Goal: Task Accomplishment & Management: Manage account settings

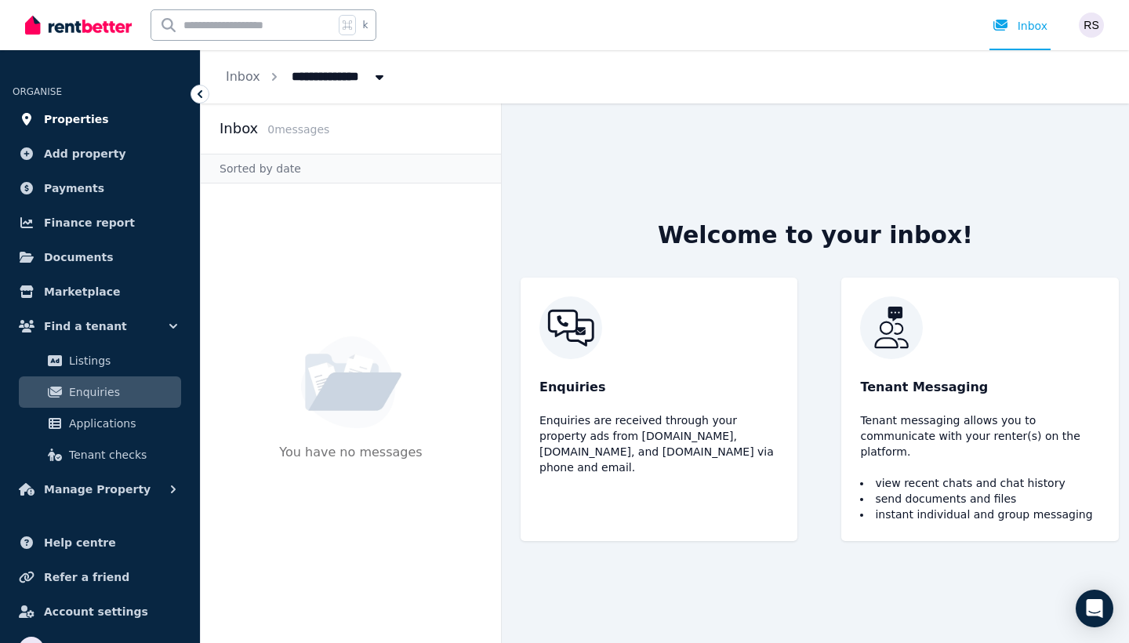
click at [106, 114] on link "Properties" at bounding box center [100, 118] width 175 height 31
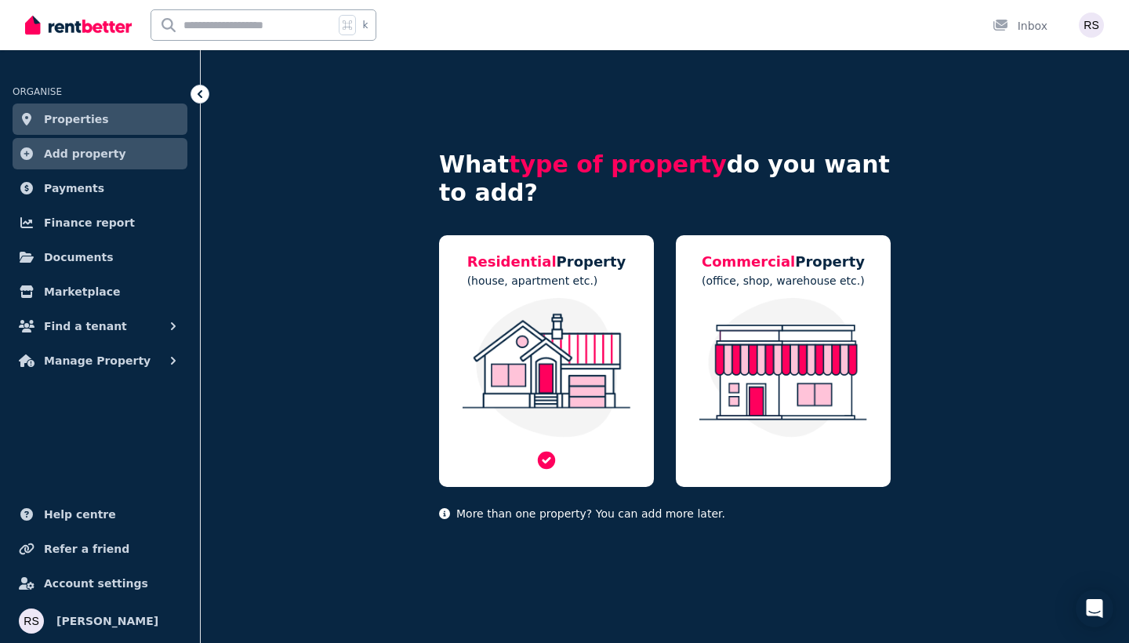
click at [486, 313] on img at bounding box center [546, 368] width 183 height 140
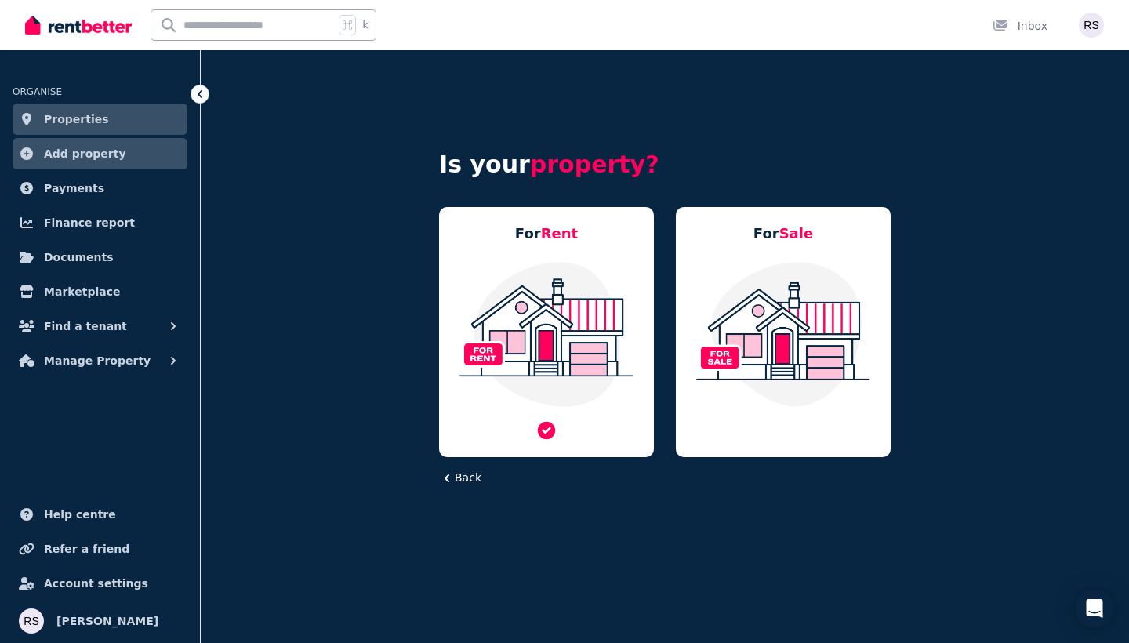
click at [518, 268] on img at bounding box center [546, 333] width 183 height 147
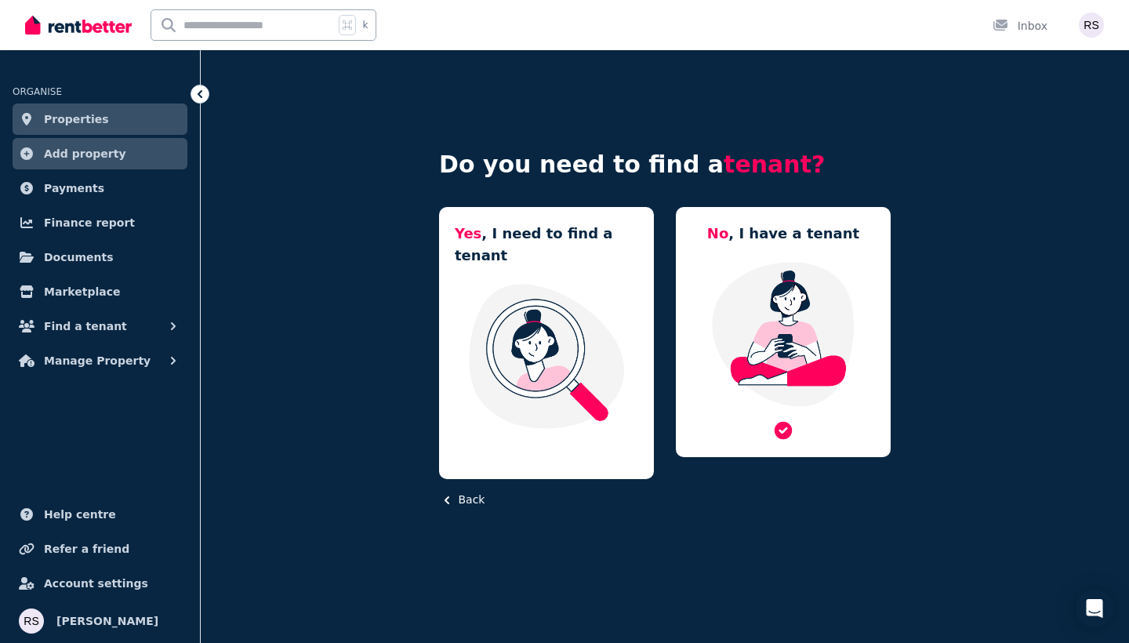
click at [759, 349] on img at bounding box center [782, 333] width 183 height 147
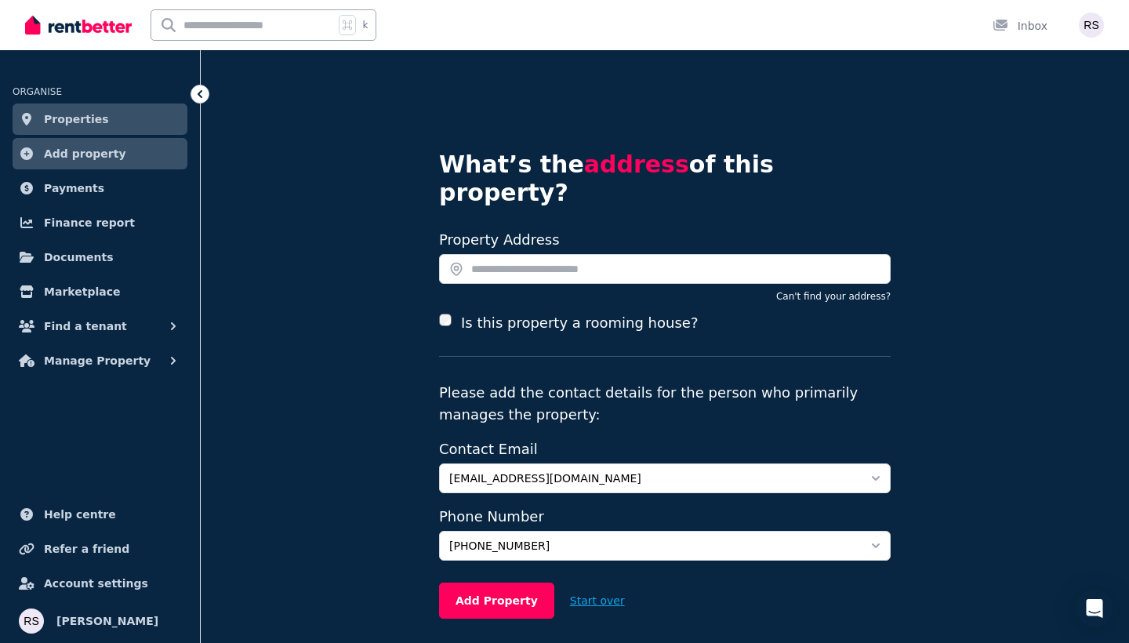
click at [572, 583] on button "Start over" at bounding box center [597, 600] width 86 height 34
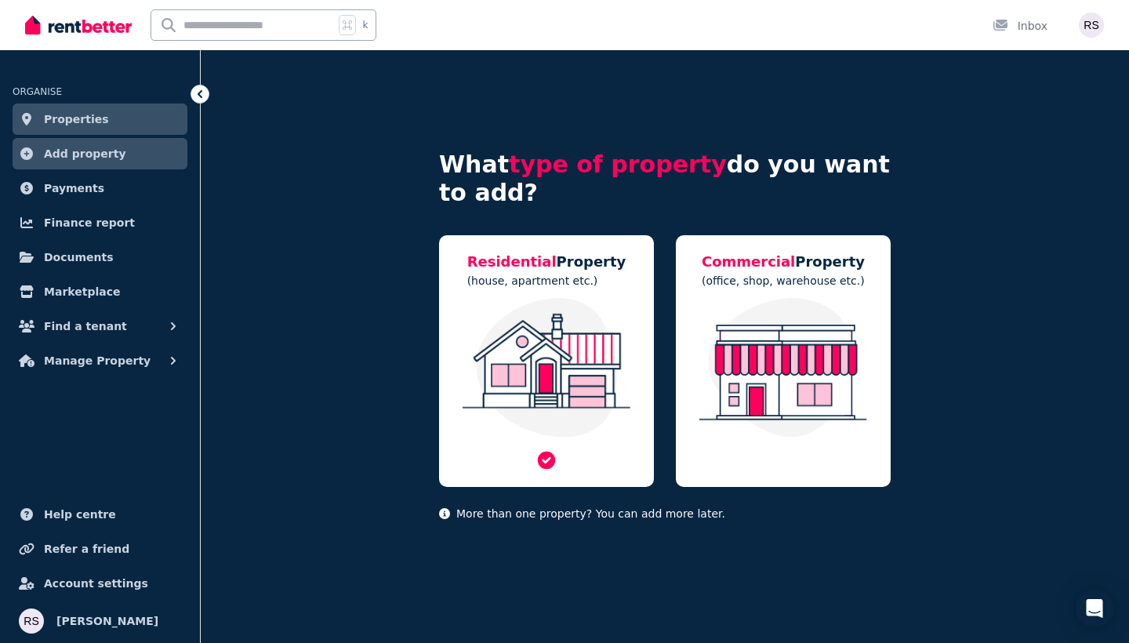
click at [578, 466] on div at bounding box center [546, 384] width 183 height 173
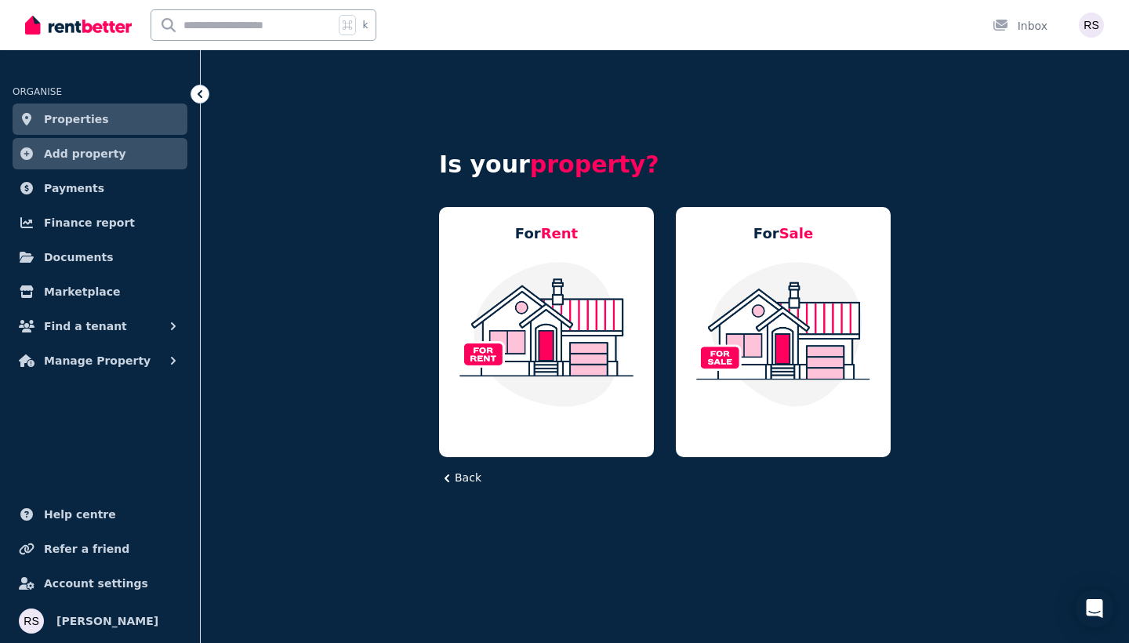
click at [472, 476] on button "Back" at bounding box center [460, 478] width 42 height 16
